Goal: Check status: Check status

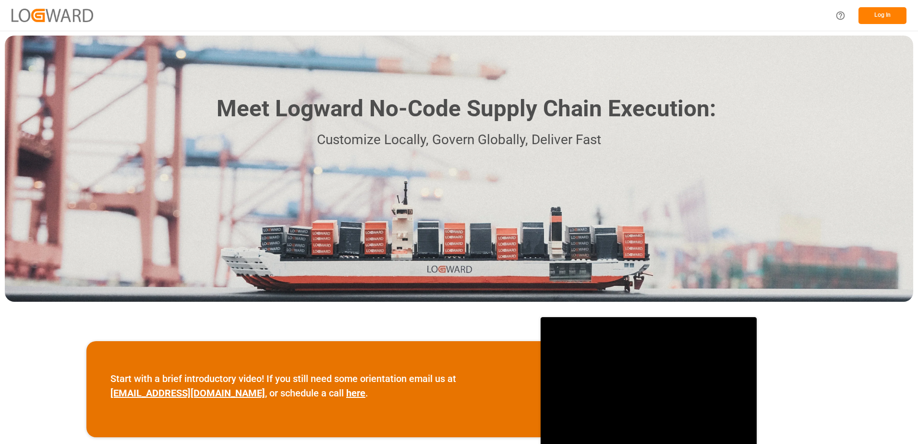
click at [890, 15] on button "Log In" at bounding box center [883, 15] width 48 height 17
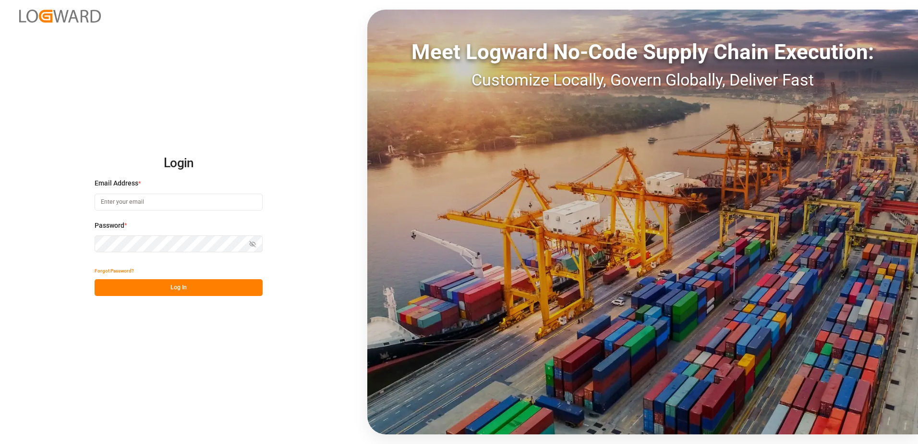
type input "[PERSON_NAME][EMAIL_ADDRESS][PERSON_NAME][DOMAIN_NAME]"
click at [182, 290] on button "Log In" at bounding box center [179, 287] width 168 height 17
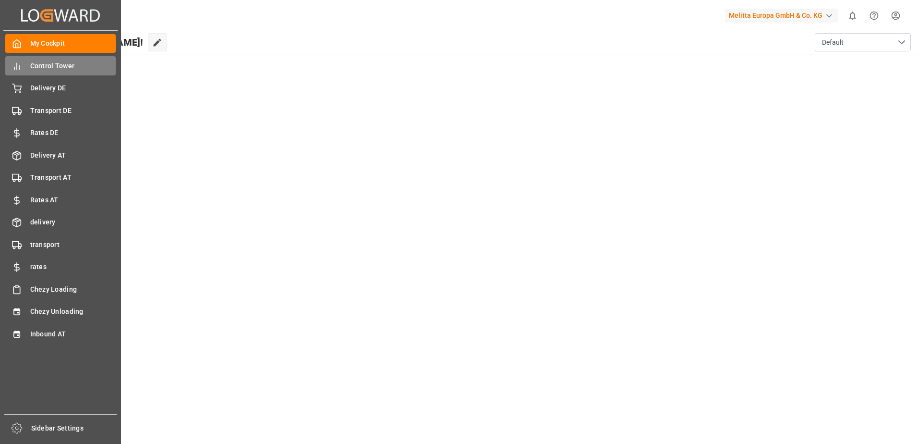
click at [66, 65] on span "Control Tower" at bounding box center [73, 66] width 86 height 10
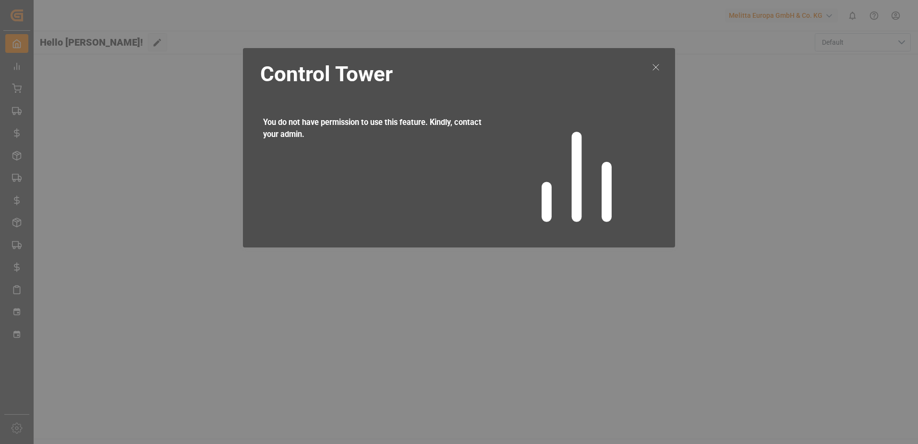
click at [657, 67] on icon at bounding box center [656, 67] width 12 height 12
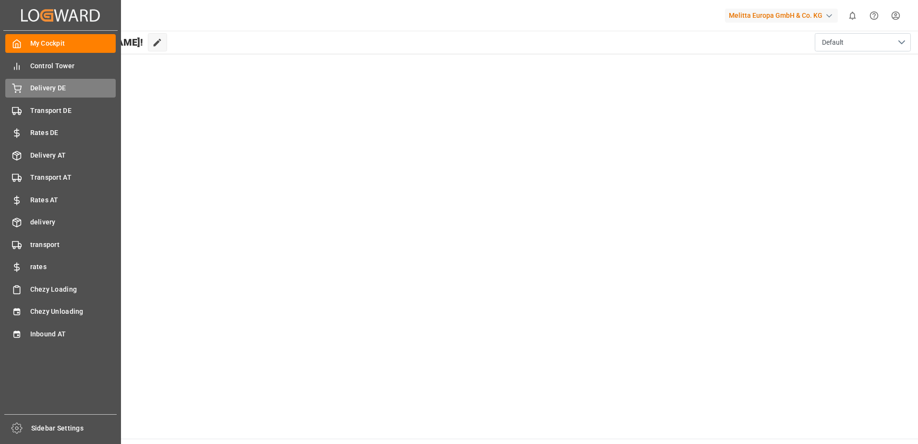
click at [57, 90] on span "Delivery DE" at bounding box center [73, 88] width 86 height 10
